Goal: Check status: Check status

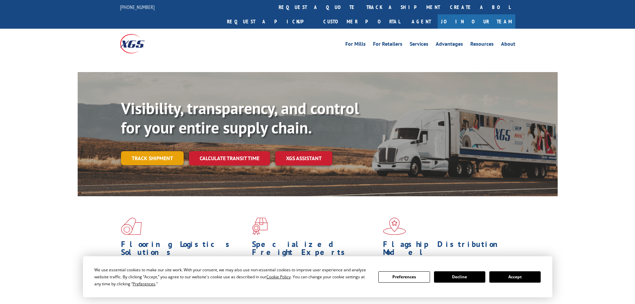
click at [168, 151] on link "Track shipment" at bounding box center [152, 158] width 63 height 14
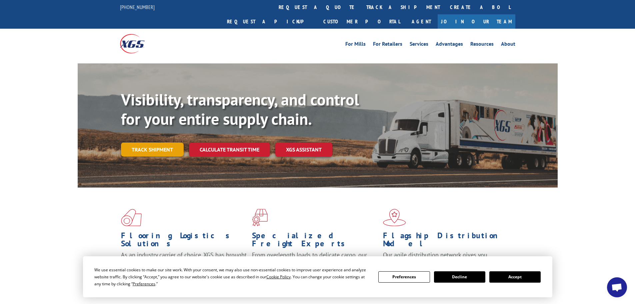
click at [152, 142] on link "Track shipment" at bounding box center [152, 149] width 63 height 14
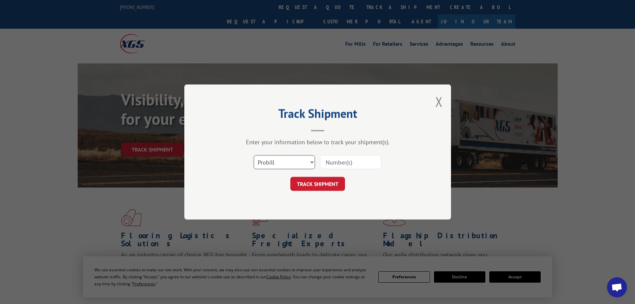
click at [297, 166] on select "Select category... Probill BOL PO" at bounding box center [284, 162] width 61 height 14
select select "po"
click at [254, 155] on select "Select category... Probill BOL PO" at bounding box center [284, 162] width 61 height 14
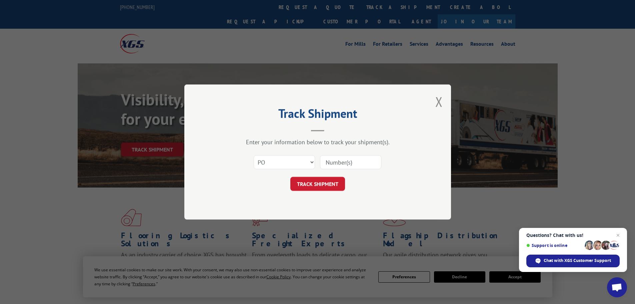
click at [347, 156] on input at bounding box center [350, 162] width 61 height 14
paste input "52513100"
type input "52513100"
click at [315, 185] on button "TRACK SHIPMENT" at bounding box center [317, 184] width 55 height 14
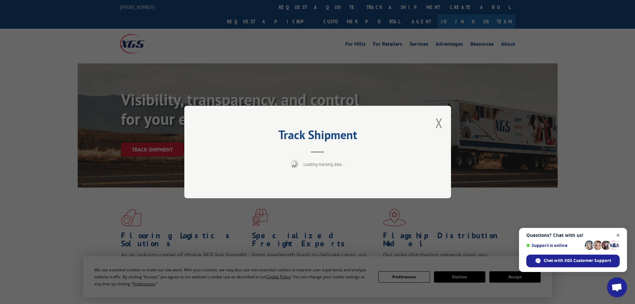
click at [620, 234] on span "Close chat" at bounding box center [618, 235] width 8 height 8
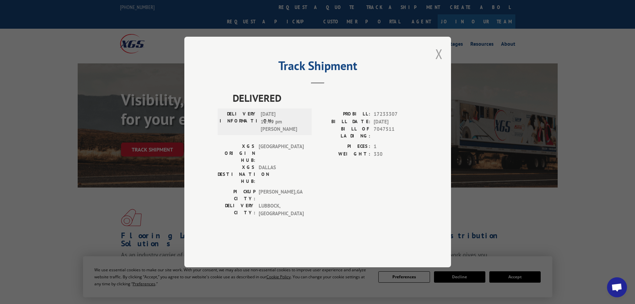
click at [438, 63] on button "Close modal" at bounding box center [438, 54] width 7 height 18
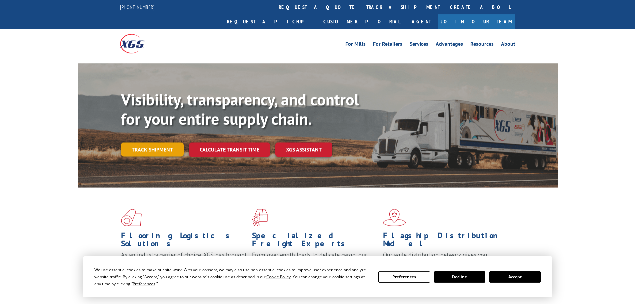
click at [155, 142] on link "Track shipment" at bounding box center [152, 149] width 63 height 14
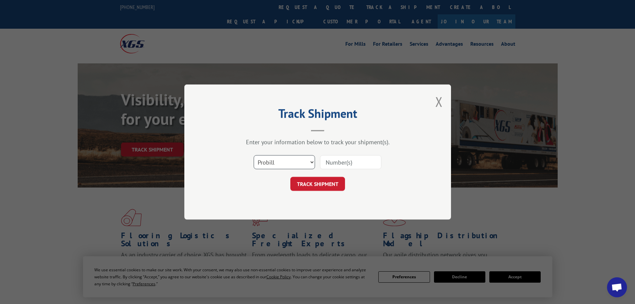
click at [313, 161] on select "Select category... Probill BOL PO" at bounding box center [284, 162] width 61 height 14
select select "po"
click at [254, 155] on select "Select category... Probill BOL PO" at bounding box center [284, 162] width 61 height 14
click at [355, 162] on input at bounding box center [350, 162] width 61 height 14
paste input "52513100"
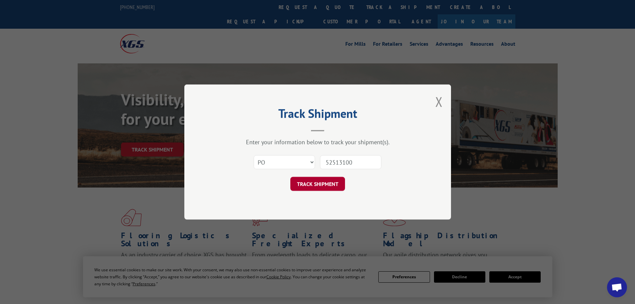
type input "52513100"
click at [332, 182] on button "TRACK SHIPMENT" at bounding box center [317, 184] width 55 height 14
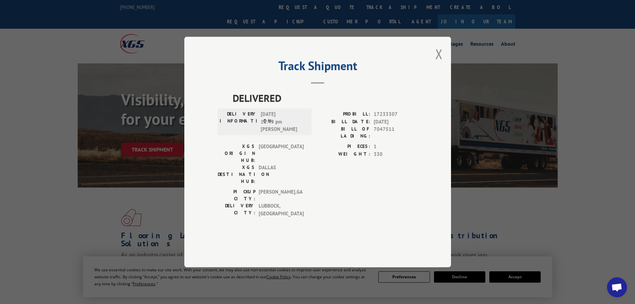
click at [560, 181] on div "Track Shipment DELIVERED DELIVERY INFORMATION: 10/09/2025 12:49 pm Damien PROBI…" at bounding box center [317, 152] width 635 height 304
click at [441, 63] on button "Close modal" at bounding box center [438, 54] width 7 height 18
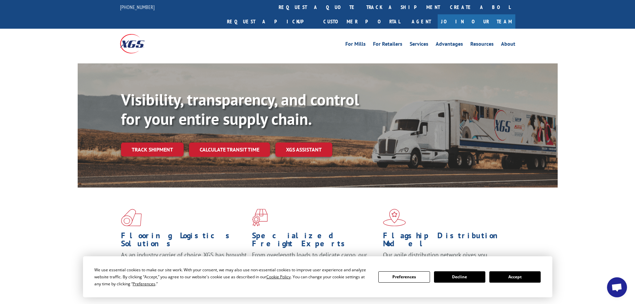
drag, startPoint x: 175, startPoint y: 136, endPoint x: 173, endPoint y: 130, distance: 5.7
click at [175, 142] on link "Track shipment" at bounding box center [152, 149] width 63 height 14
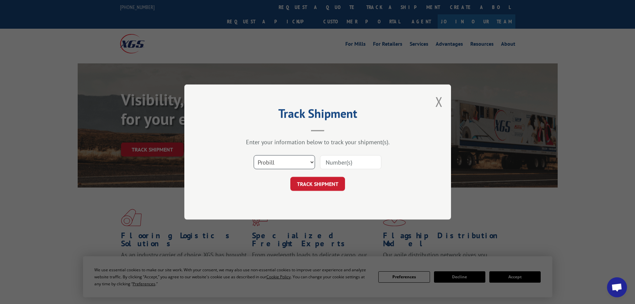
drag, startPoint x: 279, startPoint y: 163, endPoint x: 267, endPoint y: 157, distance: 13.4
click at [279, 163] on select "Select category... Probill BOL PO" at bounding box center [284, 162] width 61 height 14
select select "po"
click at [254, 155] on select "Select category... Probill BOL PO" at bounding box center [284, 162] width 61 height 14
click at [345, 167] on input at bounding box center [350, 162] width 61 height 14
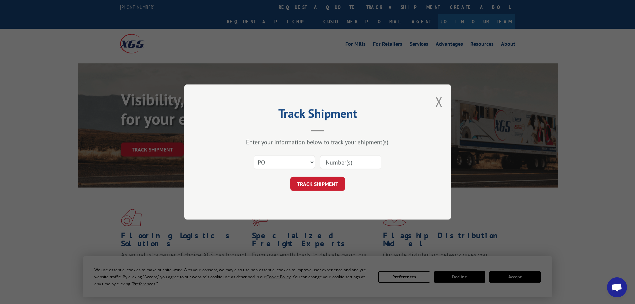
paste input "PO #52432573"
click at [337, 163] on input "PO #52432573" at bounding box center [350, 162] width 61 height 14
type input "52432573"
click at [324, 185] on button "TRACK SHIPMENT" at bounding box center [317, 184] width 55 height 14
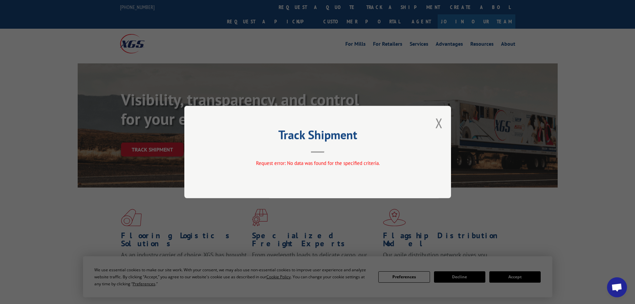
click at [432, 126] on div "Track Shipment Request error: No data was found for the specified criteria." at bounding box center [317, 152] width 267 height 92
click at [438, 125] on button "Close modal" at bounding box center [438, 123] width 7 height 18
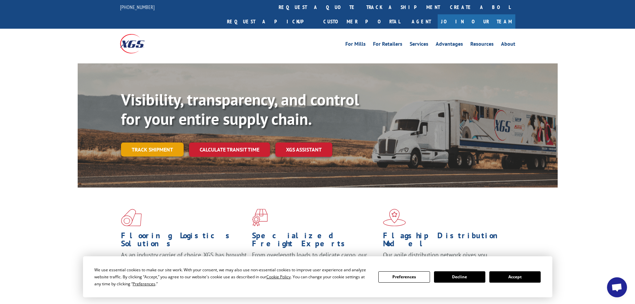
click at [159, 142] on link "Track shipment" at bounding box center [152, 149] width 63 height 14
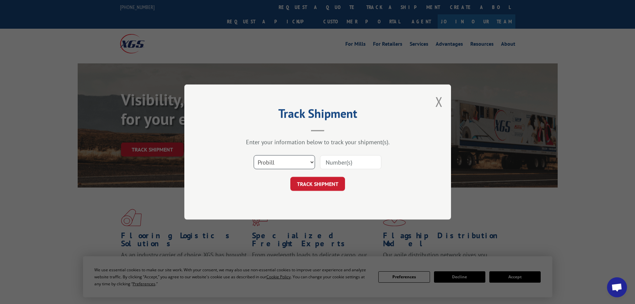
click at [281, 163] on select "Select category... Probill BOL PO" at bounding box center [284, 162] width 61 height 14
click at [254, 155] on select "Select category... Probill BOL PO" at bounding box center [284, 162] width 61 height 14
click at [278, 164] on select "Select category... Probill BOL PO" at bounding box center [284, 162] width 61 height 14
select select "po"
click at [254, 155] on select "Select category... Probill BOL PO" at bounding box center [284, 162] width 61 height 14
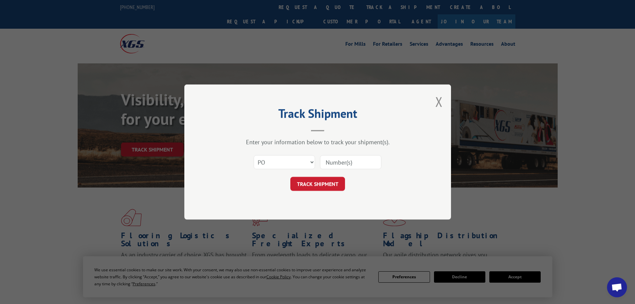
click at [345, 164] on input at bounding box center [350, 162] width 61 height 14
paste input "PO #52432573"
click at [339, 162] on input "PO #52432573" at bounding box center [350, 162] width 61 height 14
click at [326, 162] on input "52432573" at bounding box center [350, 162] width 61 height 14
type input "52432573"
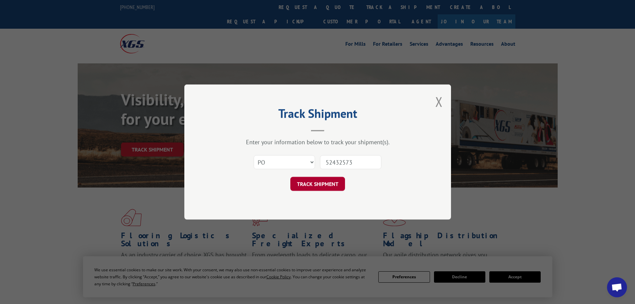
click at [334, 182] on button "TRACK SHIPMENT" at bounding box center [317, 184] width 55 height 14
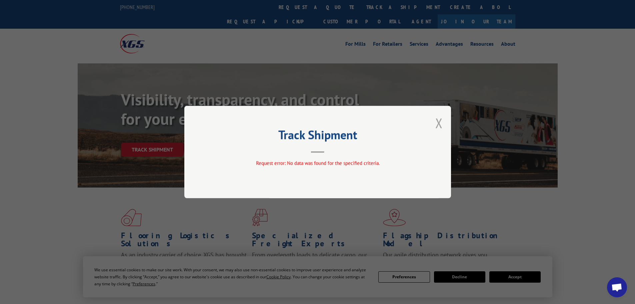
click at [436, 120] on button "Close modal" at bounding box center [438, 123] width 7 height 18
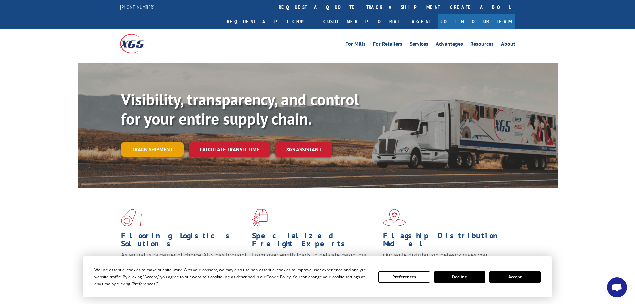
click at [150, 142] on link "Track shipment" at bounding box center [152, 149] width 63 height 14
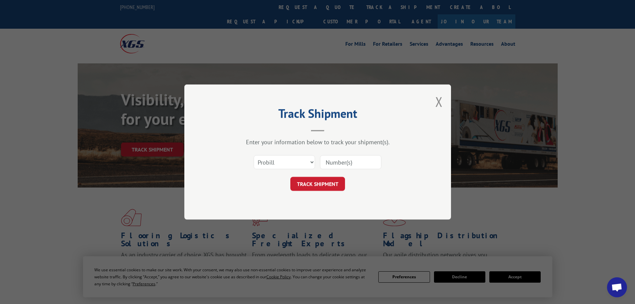
click at [283, 150] on div "Enter your information below to track your shipment(s). Select category... Prob…" at bounding box center [318, 164] width 200 height 53
click at [293, 162] on select "Select category... Probill BOL PO" at bounding box center [284, 162] width 61 height 14
select select "po"
click at [254, 155] on select "Select category... Probill BOL PO" at bounding box center [284, 162] width 61 height 14
click at [345, 163] on input at bounding box center [350, 162] width 61 height 14
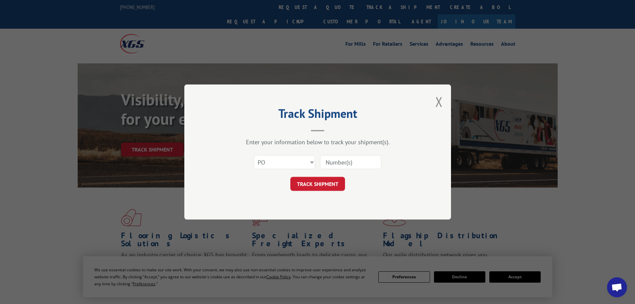
paste input "52513100"
type input "52513100"
click at [332, 187] on button "TRACK SHIPMENT" at bounding box center [317, 184] width 55 height 14
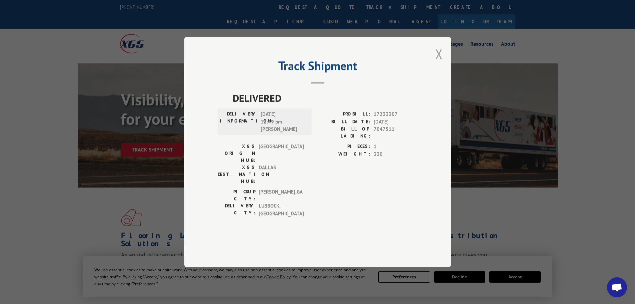
click at [442, 63] on button "Close modal" at bounding box center [438, 54] width 7 height 18
